Goal: Find specific page/section: Find specific page/section

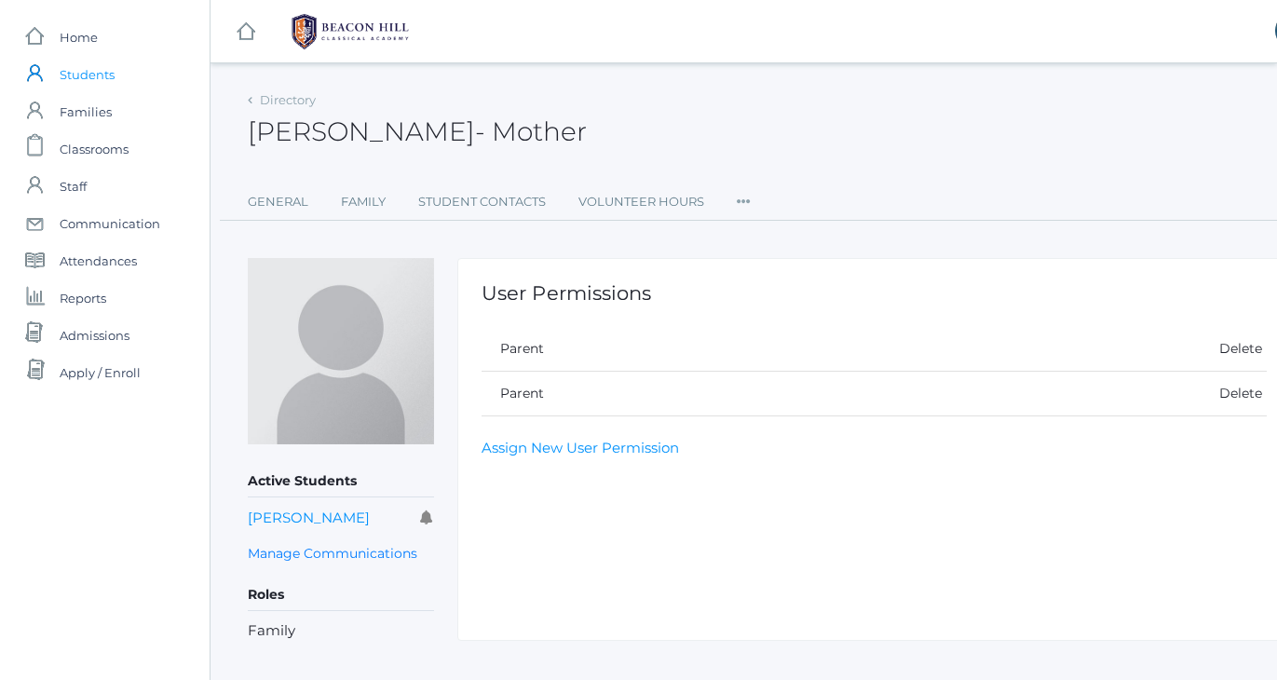
click at [90, 74] on span "Students" at bounding box center [87, 74] width 55 height 37
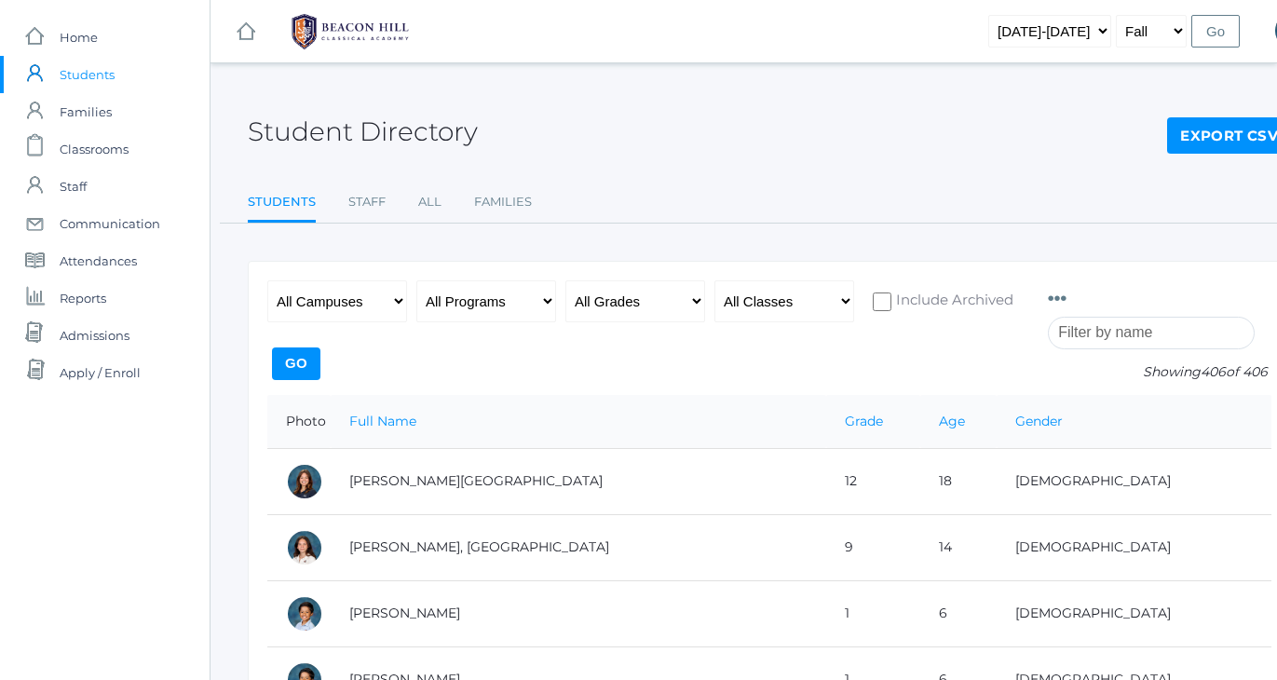
click at [1151, 326] on input "search" at bounding box center [1151, 333] width 207 height 33
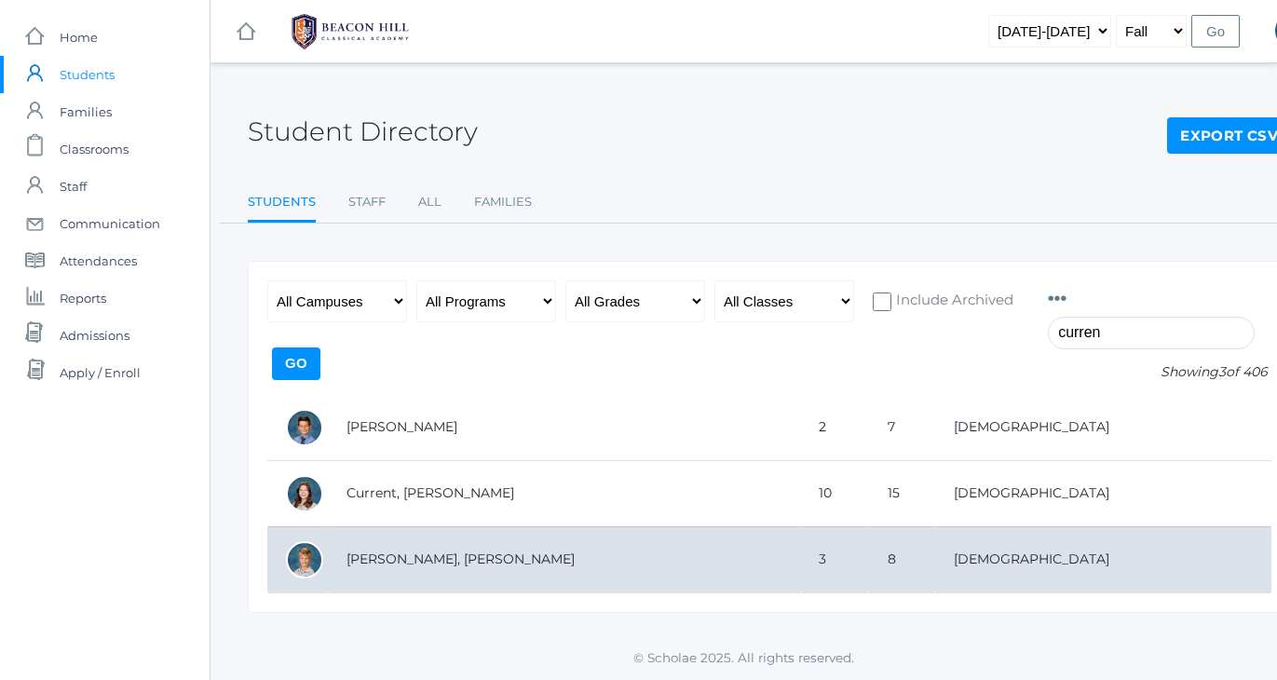
type input "curren"
click at [384, 555] on div "Student Directory Export CSV Students Staff All Families Students Staff All Fam…" at bounding box center [743, 350] width 1066 height 526
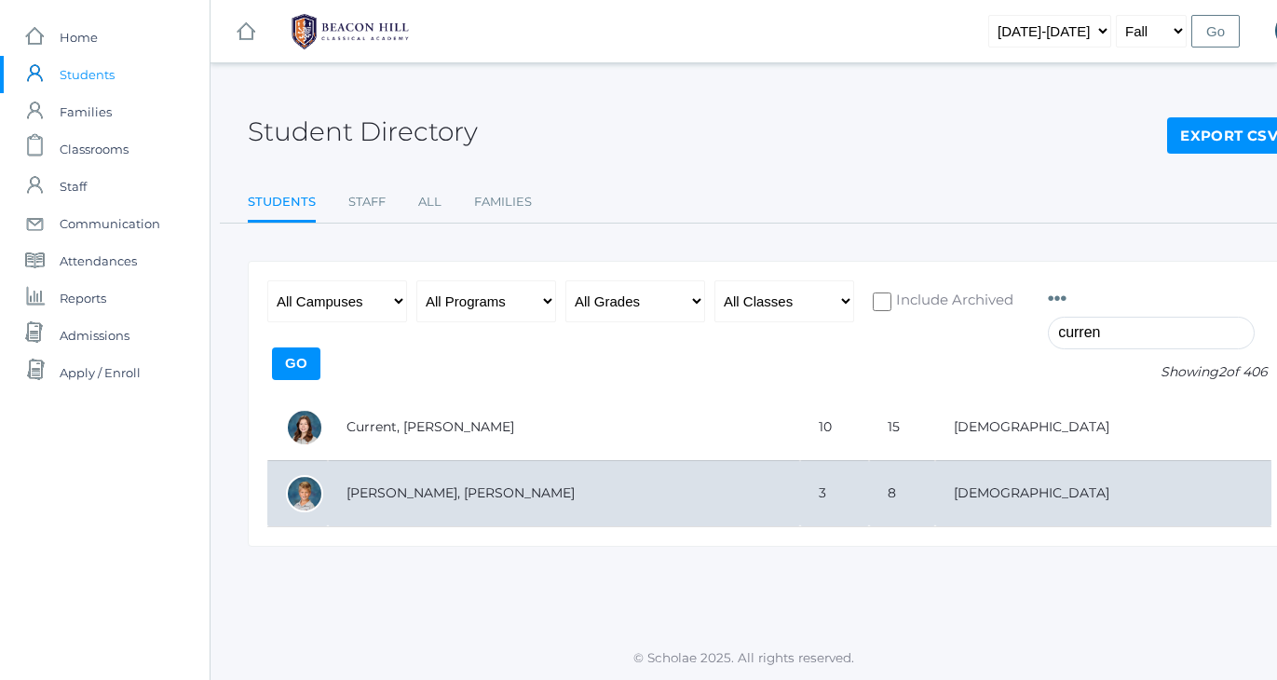
click at [320, 493] on div at bounding box center [304, 493] width 37 height 37
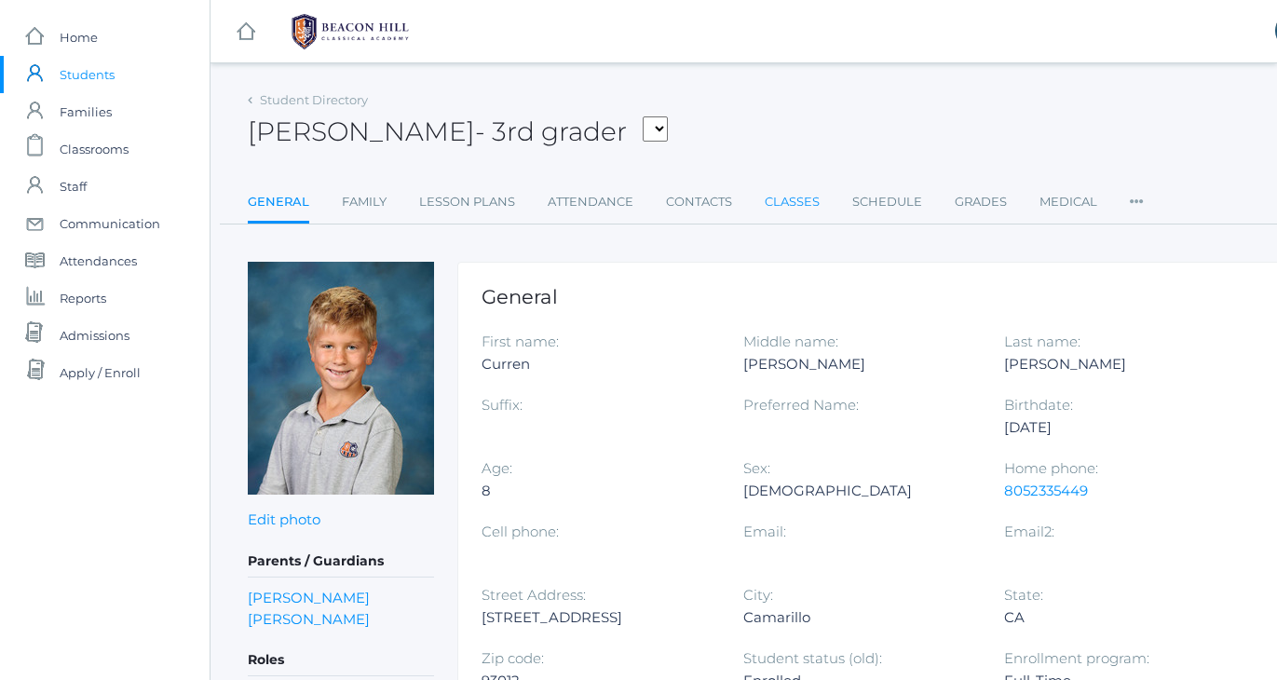
click at [807, 203] on link "Classes" at bounding box center [791, 201] width 55 height 37
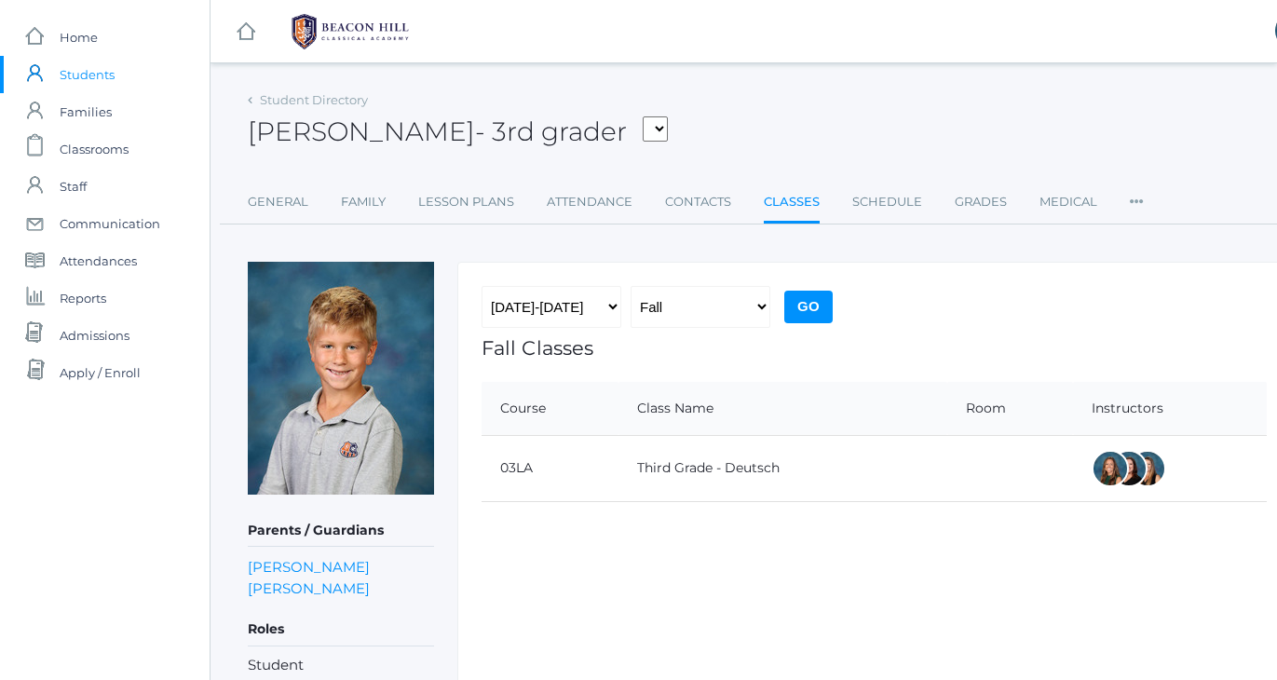
click at [97, 79] on span "Students" at bounding box center [87, 74] width 55 height 37
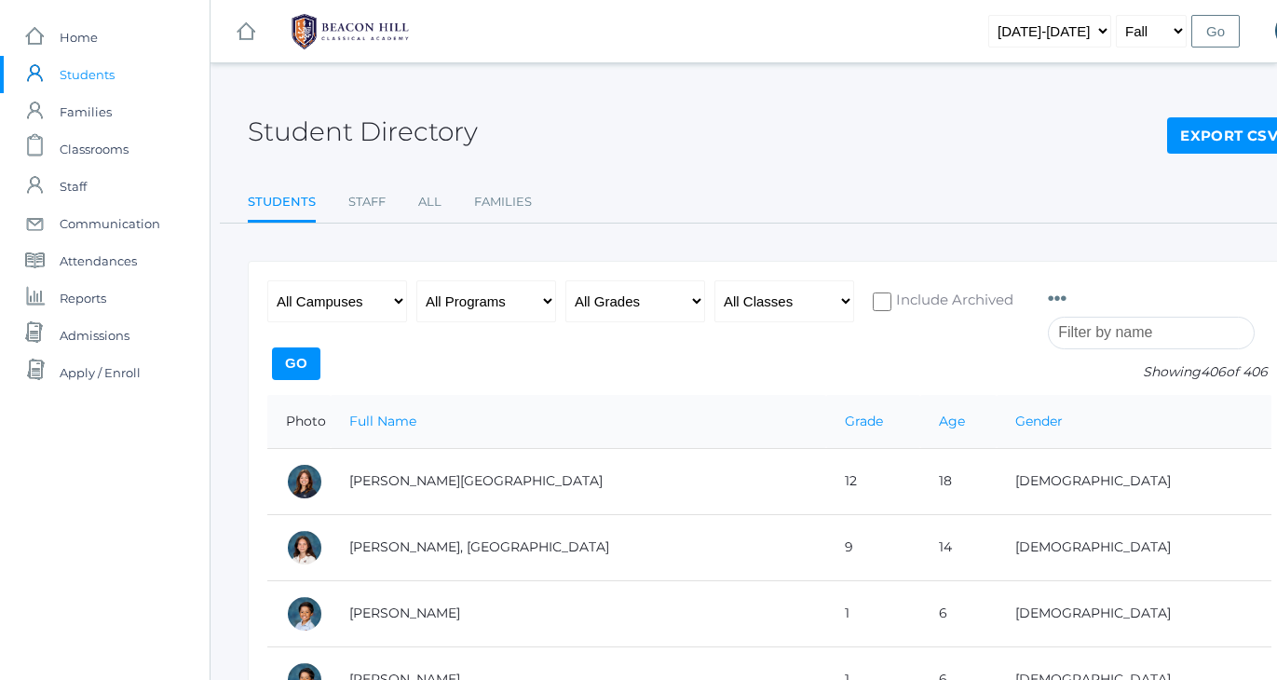
click at [1071, 334] on input "search" at bounding box center [1151, 333] width 207 height 33
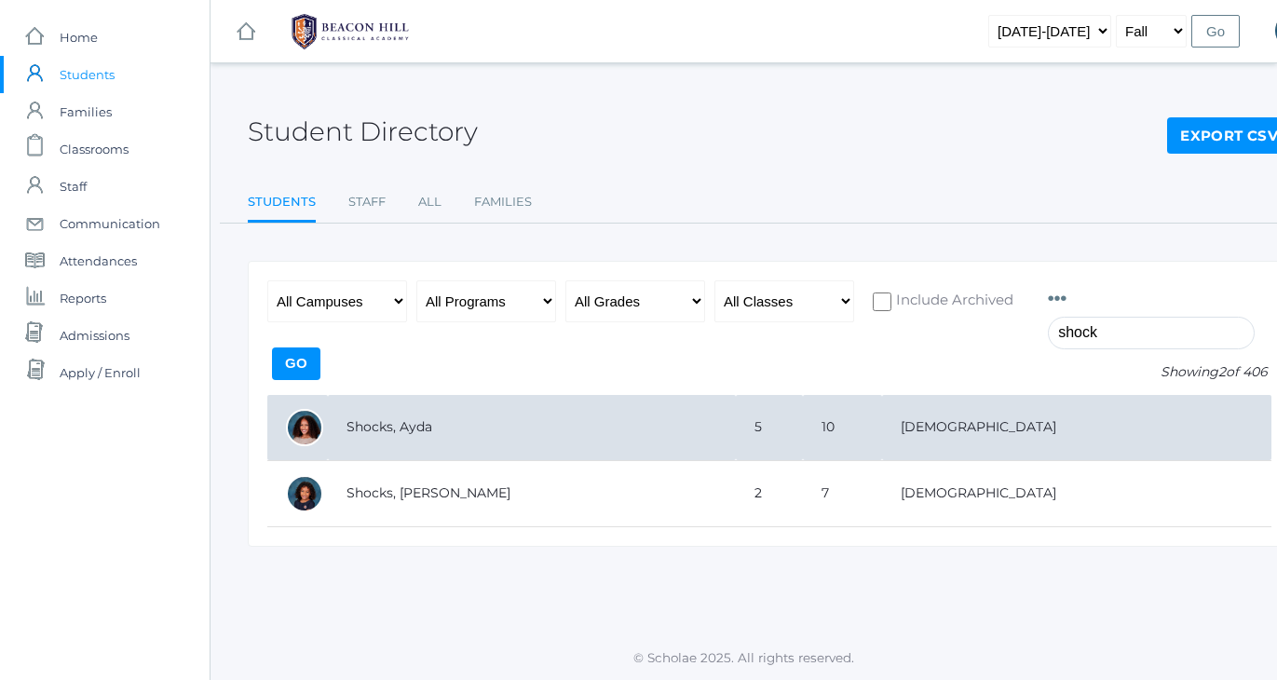
type input "shock"
click at [417, 416] on td "Shocks, Ayda" at bounding box center [532, 428] width 408 height 66
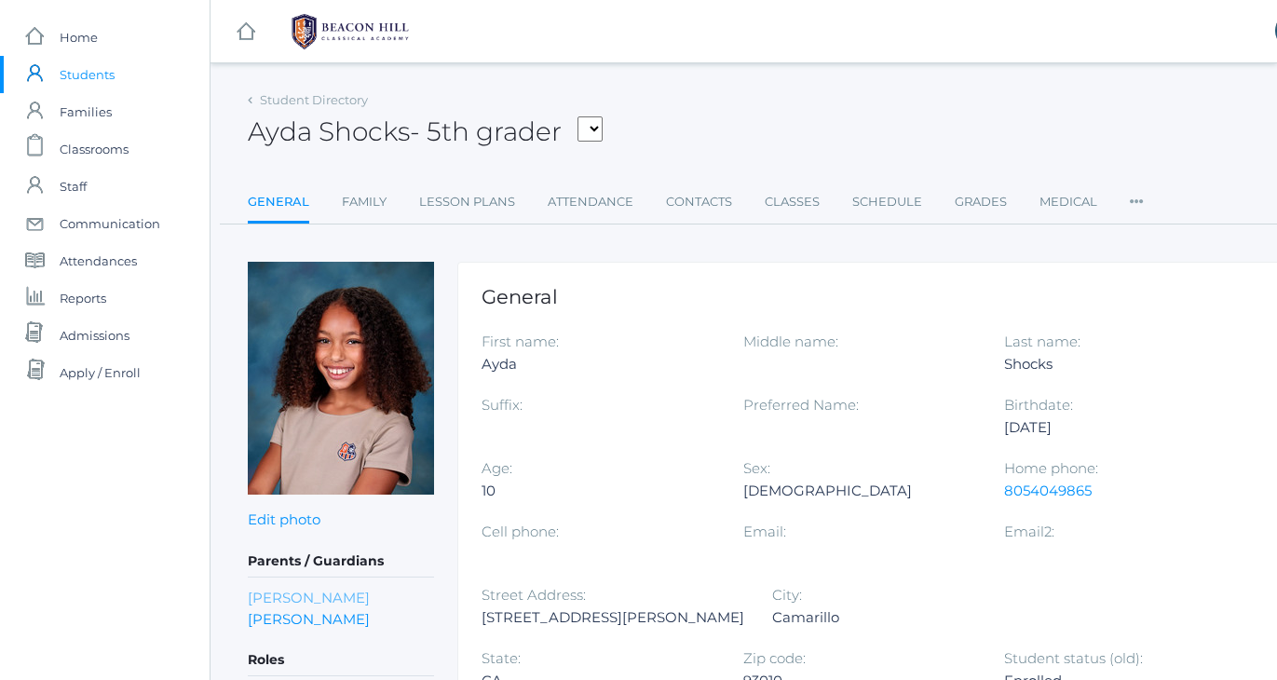
click at [340, 596] on link "Mikayla Shocks" at bounding box center [309, 597] width 122 height 21
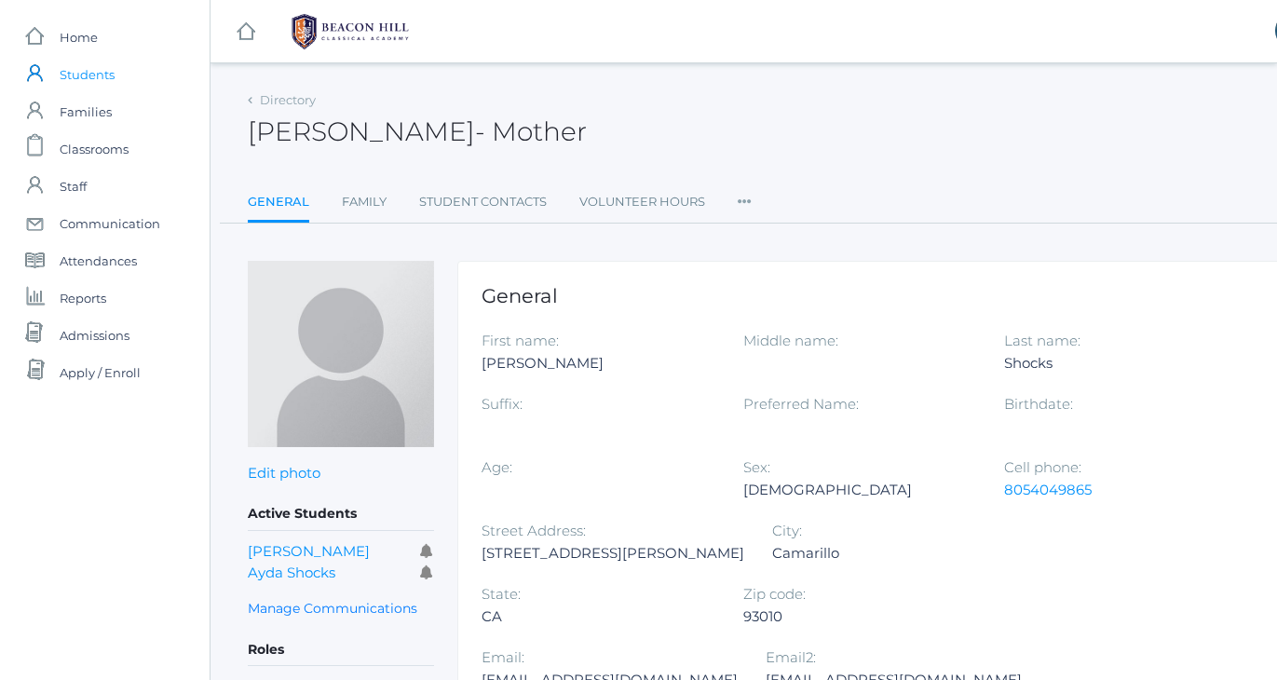
click at [91, 74] on span "Students" at bounding box center [87, 74] width 55 height 37
